Goal: Task Accomplishment & Management: Use online tool/utility

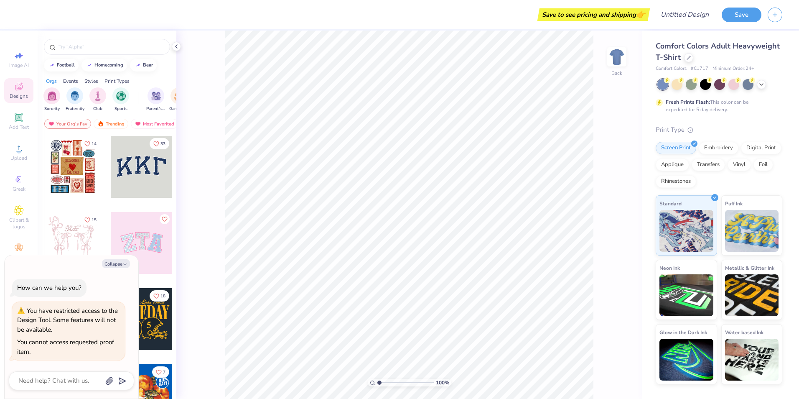
click at [23, 19] on div "Save to see pricing and shipping 👉" at bounding box center [335, 14] width 625 height 29
click at [176, 46] on icon at bounding box center [176, 46] width 7 height 7
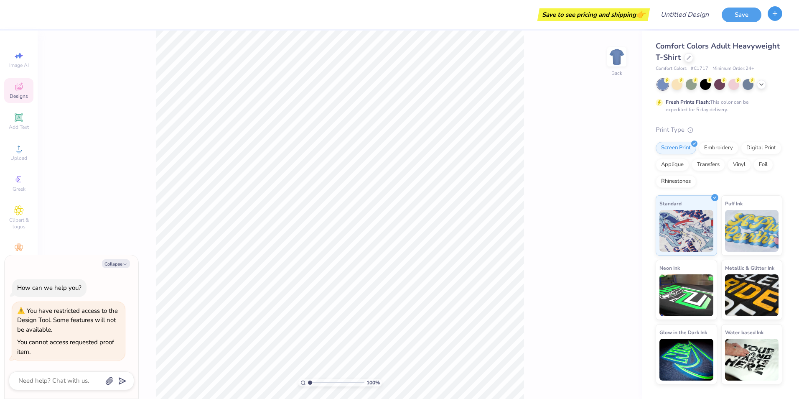
click at [775, 17] on icon "button" at bounding box center [775, 13] width 7 height 7
type textarea "x"
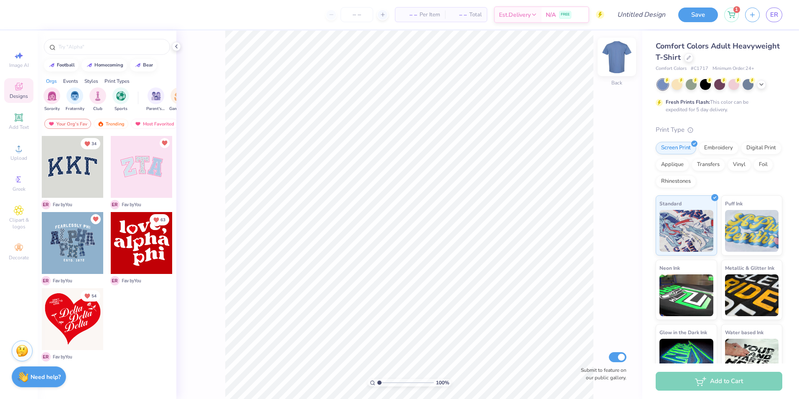
click at [614, 54] on img at bounding box center [616, 56] width 33 height 33
click at [735, 8] on span "1" at bounding box center [737, 8] width 7 height 7
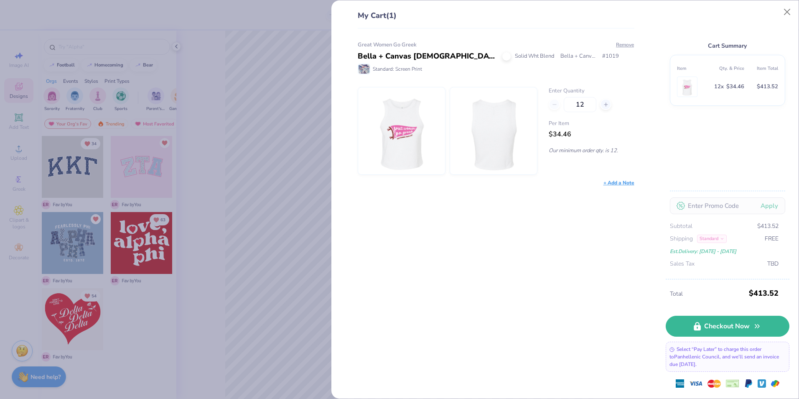
click at [399, 130] on img at bounding box center [402, 130] width 72 height 87
click at [389, 55] on div "Bella + Canvas [DEMOGRAPHIC_DATA]' Micro Ribbed Racerback Tank" at bounding box center [427, 56] width 138 height 11
click at [594, 53] on span "Bella + Canvas" at bounding box center [579, 56] width 36 height 8
click at [591, 107] on input "12" at bounding box center [580, 104] width 33 height 15
type input "1"
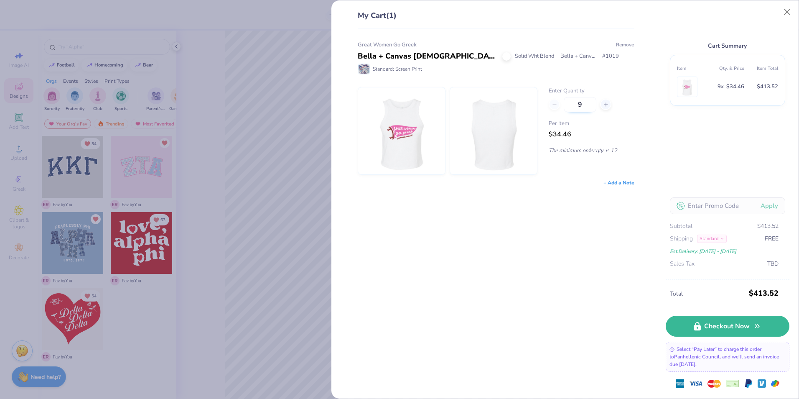
type input "12"
click at [587, 258] on div "Great Women Go Greek Bella + Canvas Ladies' Micro Ribbed Racerback Tank Solid W…" at bounding box center [493, 213] width 304 height 370
click at [437, 137] on div at bounding box center [402, 131] width 88 height 88
click at [222, 65] on div "My Cart (1) Great Women Go Greek Bella + Canvas Ladies' Micro Ribbed Racerback …" at bounding box center [399, 199] width 799 height 399
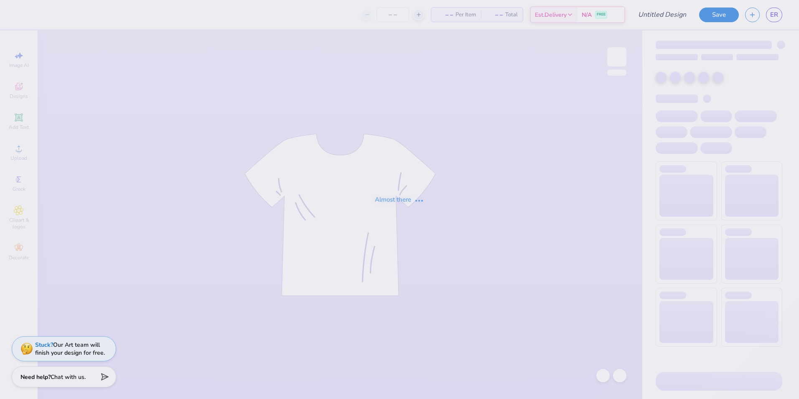
type input "Great Women Go Greek"
type input "12"
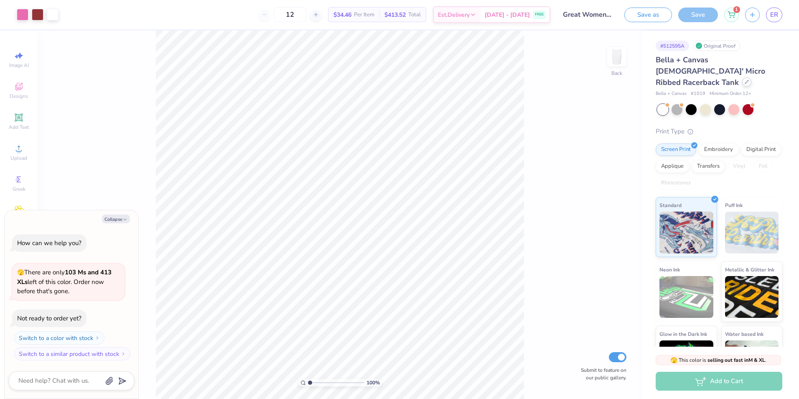
click at [748, 77] on div at bounding box center [747, 81] width 9 height 9
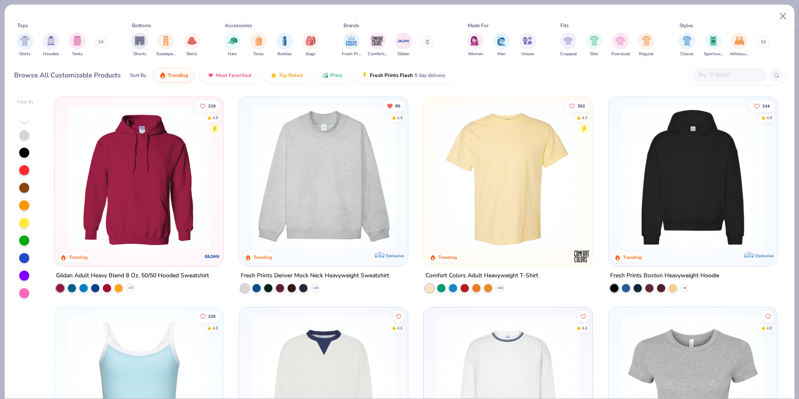
click at [332, 163] on img at bounding box center [324, 177] width 152 height 144
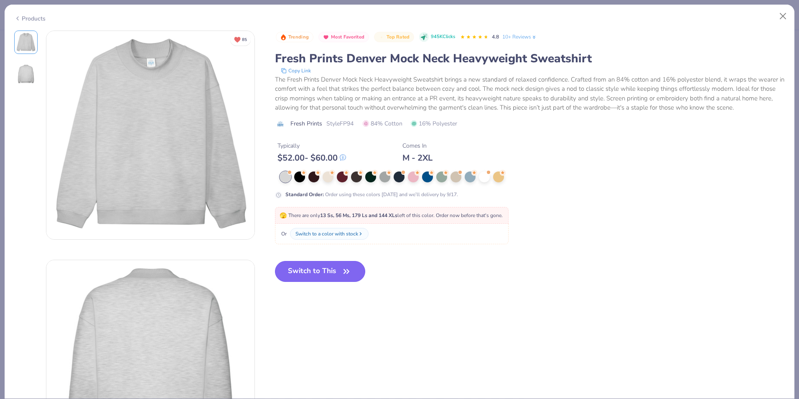
click at [343, 272] on icon "button" at bounding box center [347, 272] width 12 height 12
type textarea "x"
type input "50"
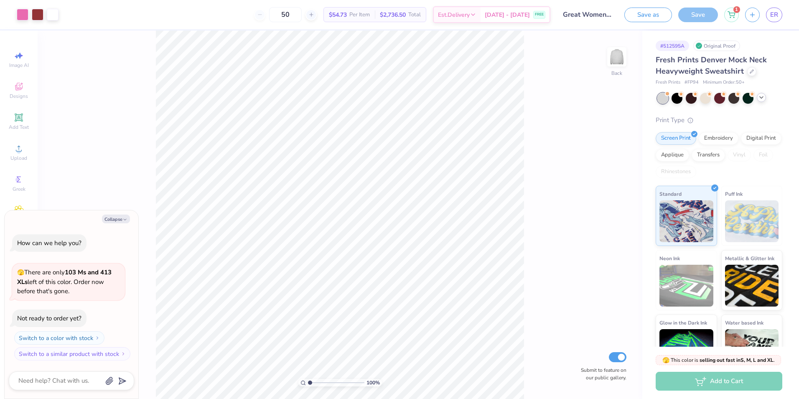
click at [760, 97] on icon at bounding box center [761, 97] width 7 height 7
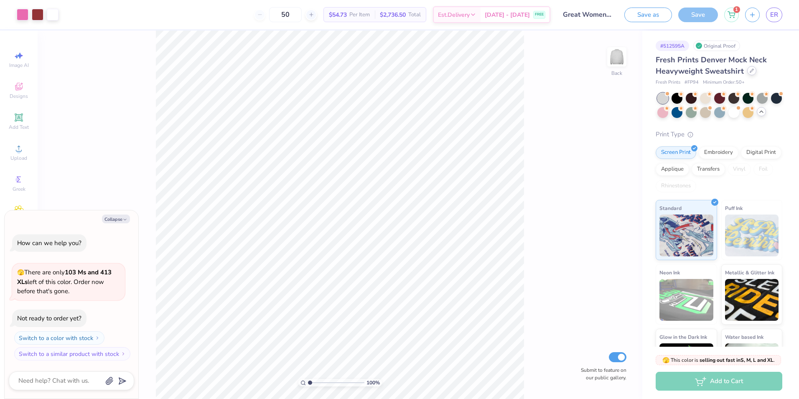
click at [750, 71] on icon at bounding box center [752, 71] width 4 height 4
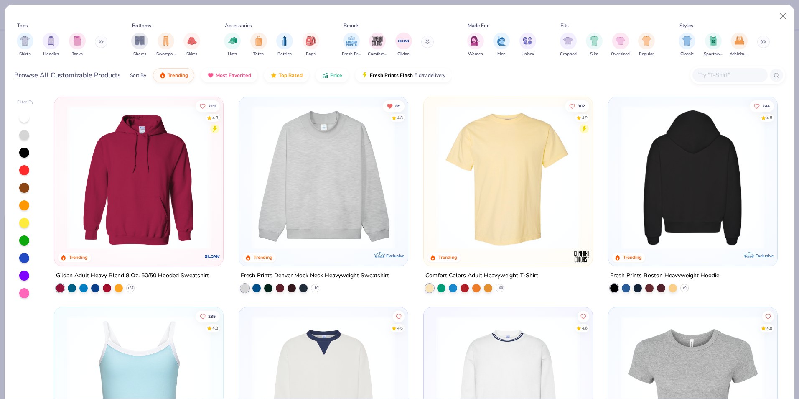
click at [725, 176] on img at bounding box center [693, 177] width 152 height 144
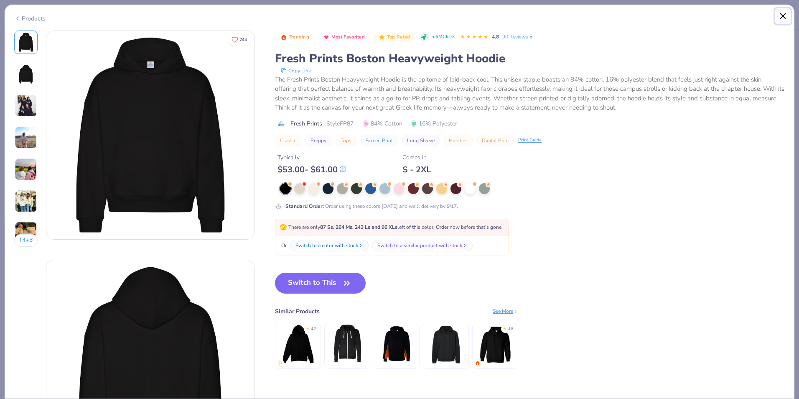
click at [784, 17] on button "Close" at bounding box center [784, 16] width 16 height 16
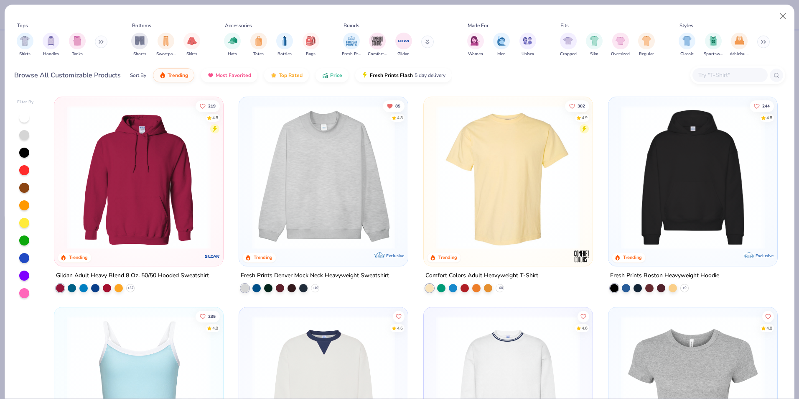
click at [104, 41] on icon at bounding box center [101, 42] width 5 height 4
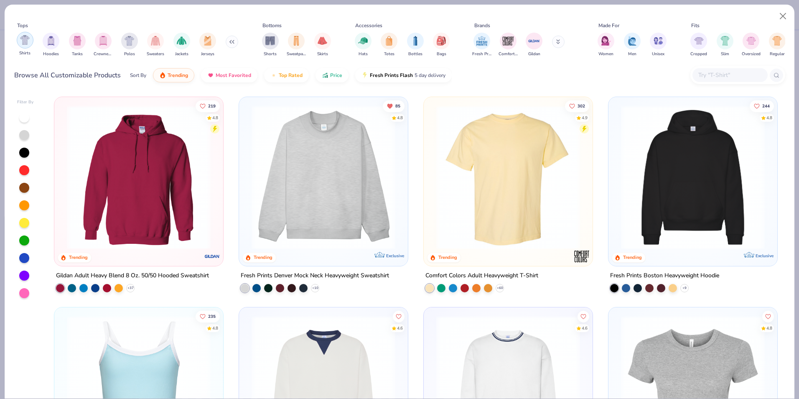
click at [26, 44] on img "filter for Shirts" at bounding box center [25, 40] width 10 height 10
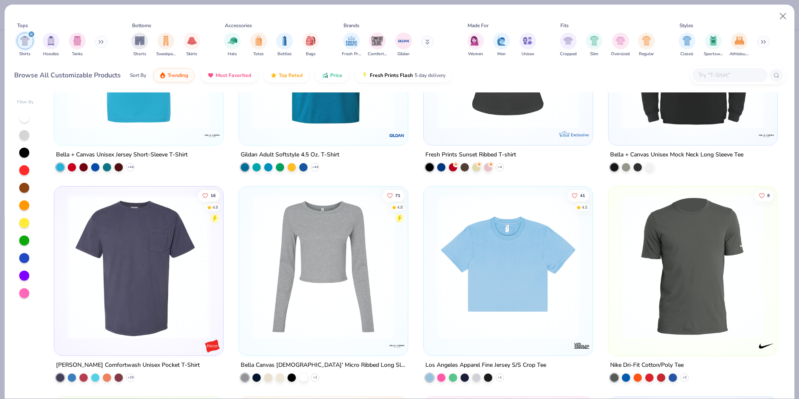
scroll to position [1045, 0]
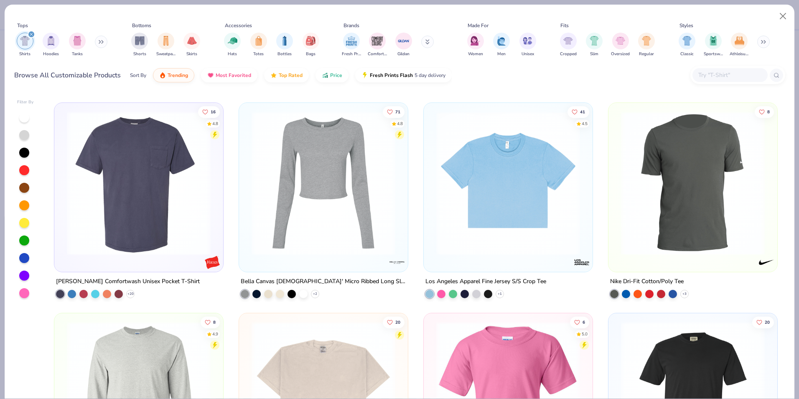
click at [321, 189] on img at bounding box center [324, 183] width 152 height 144
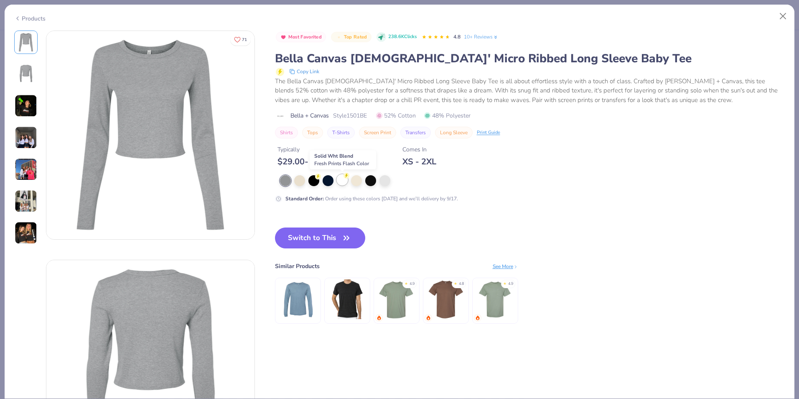
click at [338, 181] on div at bounding box center [342, 179] width 11 height 11
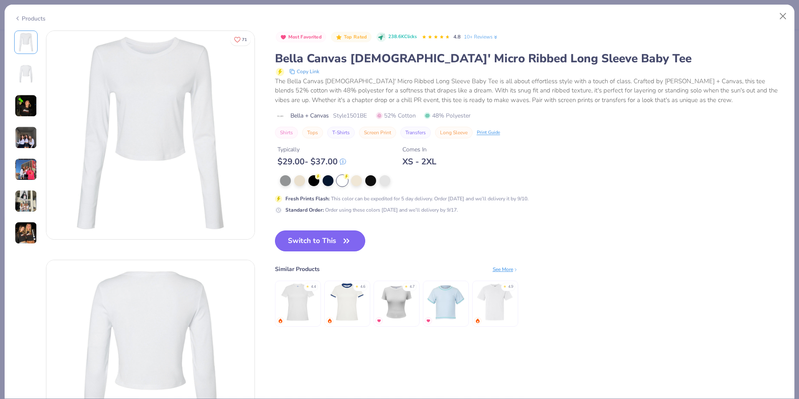
click at [308, 247] on button "Switch to This" at bounding box center [320, 240] width 91 height 21
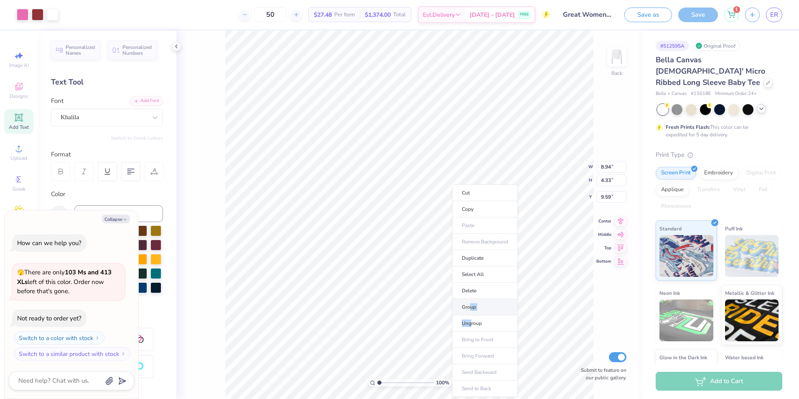
drag, startPoint x: 472, startPoint y: 320, endPoint x: 470, endPoint y: 306, distance: 14.0
click at [470, 306] on ul "Cut Copy Paste Remove Background Duplicate Select All Delete Group Ungroup Brin…" at bounding box center [485, 290] width 66 height 212
click at [470, 306] on li "Group" at bounding box center [485, 307] width 66 height 16
type textarea "x"
type input "2.30"
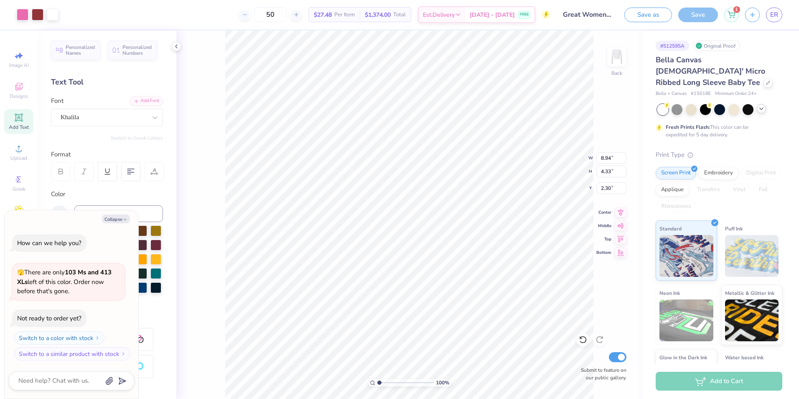
type textarea "x"
click at [285, 10] on input "50" at bounding box center [270, 14] width 33 height 15
type input "5"
type input "12"
click at [695, 16] on div "Save" at bounding box center [699, 15] width 40 height 15
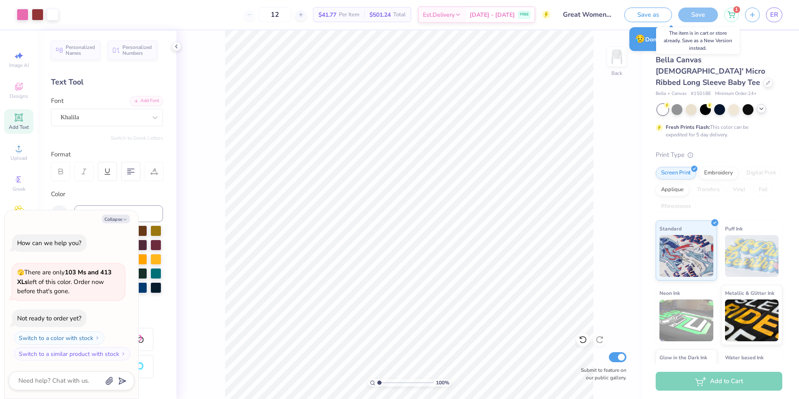
click at [695, 16] on div "Save" at bounding box center [699, 15] width 40 height 15
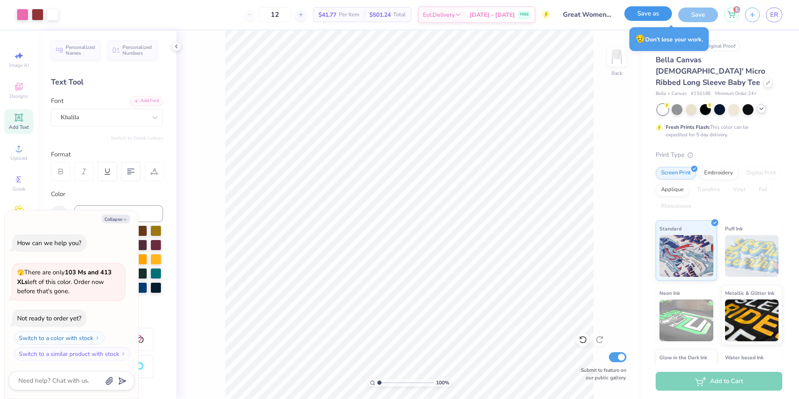
drag, startPoint x: 695, startPoint y: 16, endPoint x: 644, endPoint y: 19, distance: 51.1
click at [644, 19] on button "Save as" at bounding box center [649, 13] width 48 height 15
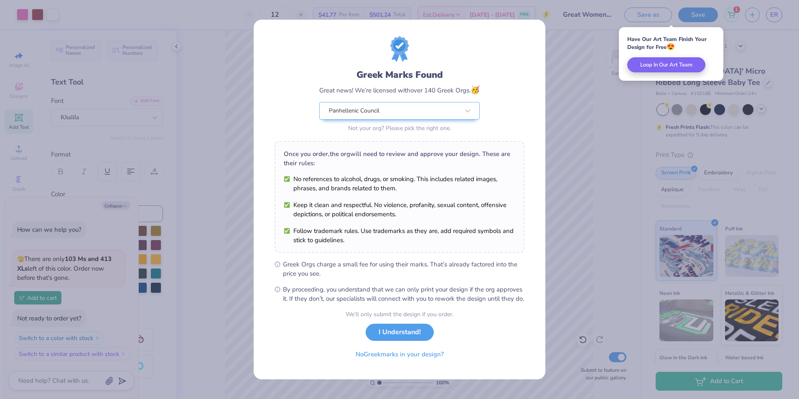
click at [583, 167] on div "Greek Marks Found Great news! We’re licensed with over 140 Greek Orgs. 🥳 Panhel…" at bounding box center [399, 199] width 799 height 399
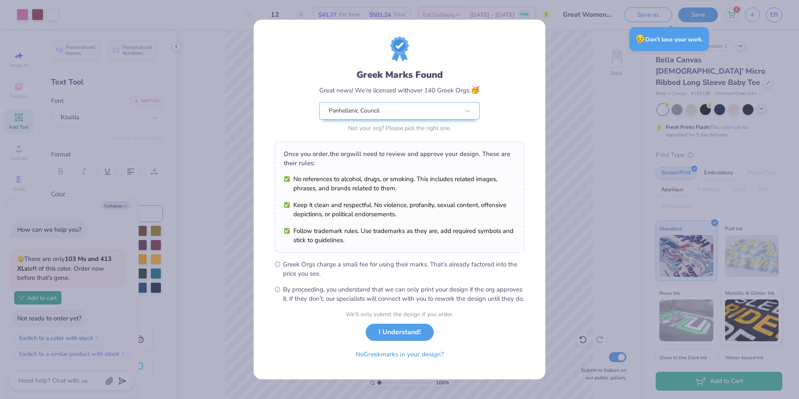
type textarea "x"
